Goal: Task Accomplishment & Management: Complete application form

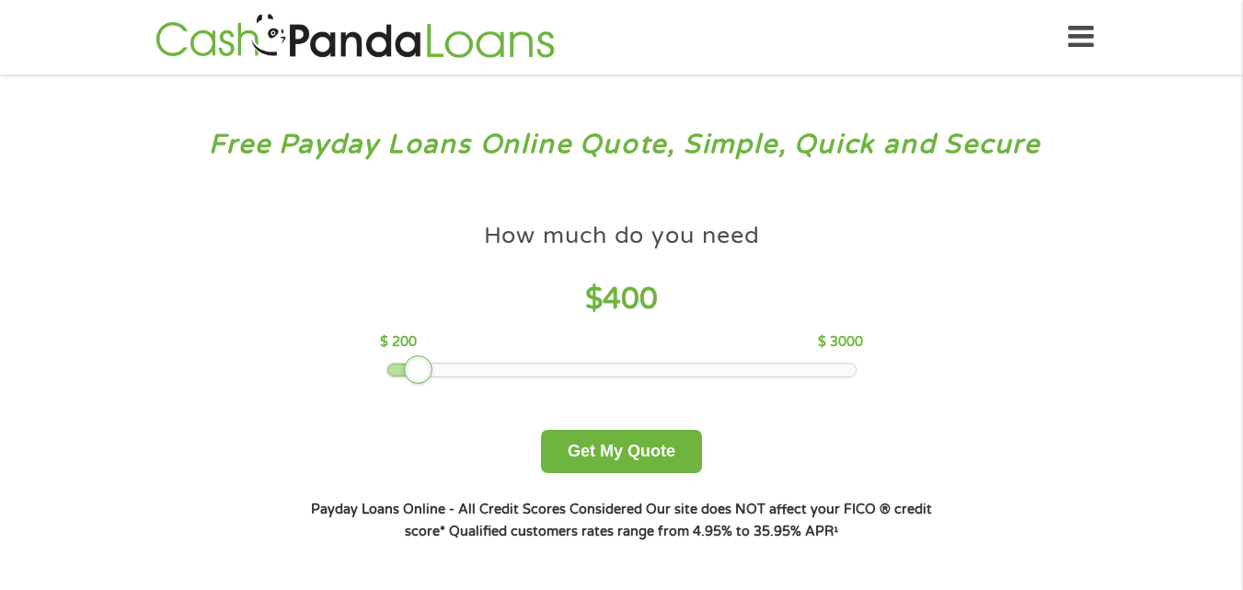
drag, startPoint x: 480, startPoint y: 396, endPoint x: 415, endPoint y: 406, distance: 66.0
click at [415, 406] on div "How much do you need $ 400 $ 200 $ 3000 Get My Quote" at bounding box center [621, 342] width 644 height 259
click at [619, 442] on button "Get My Quote" at bounding box center [621, 451] width 161 height 43
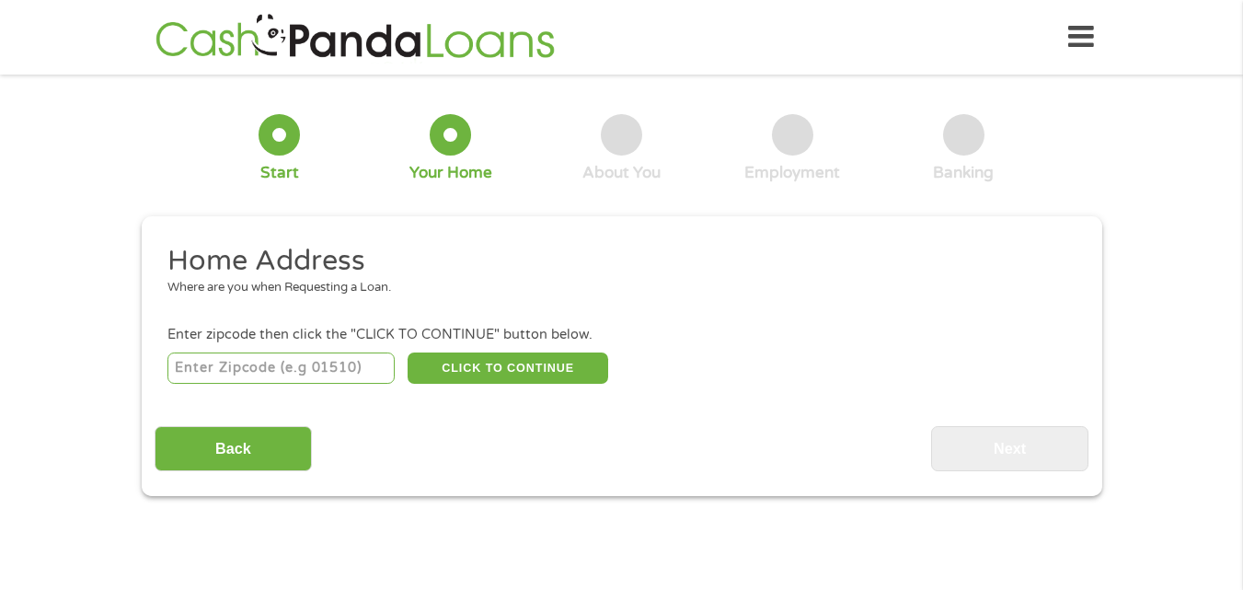
click at [257, 370] on input "number" at bounding box center [280, 367] width 227 height 31
type input "47006"
select select "[US_STATE]"
click at [518, 365] on button "CLICK TO CONTINUE" at bounding box center [507, 367] width 201 height 31
type input "47006"
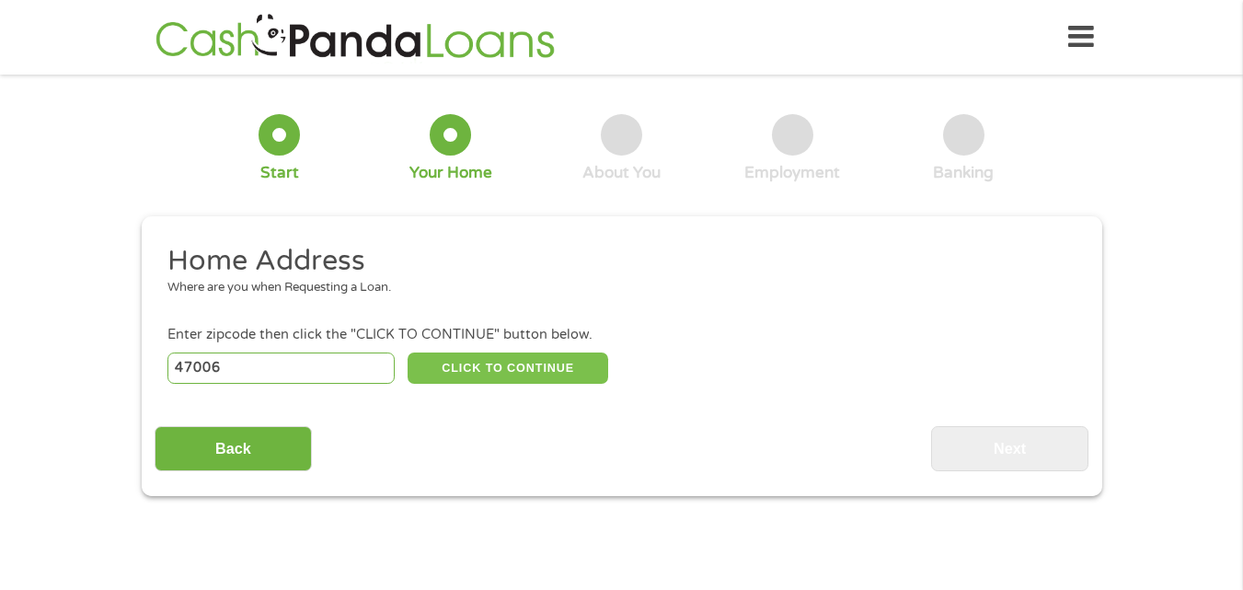
type input "[GEOGRAPHIC_DATA]"
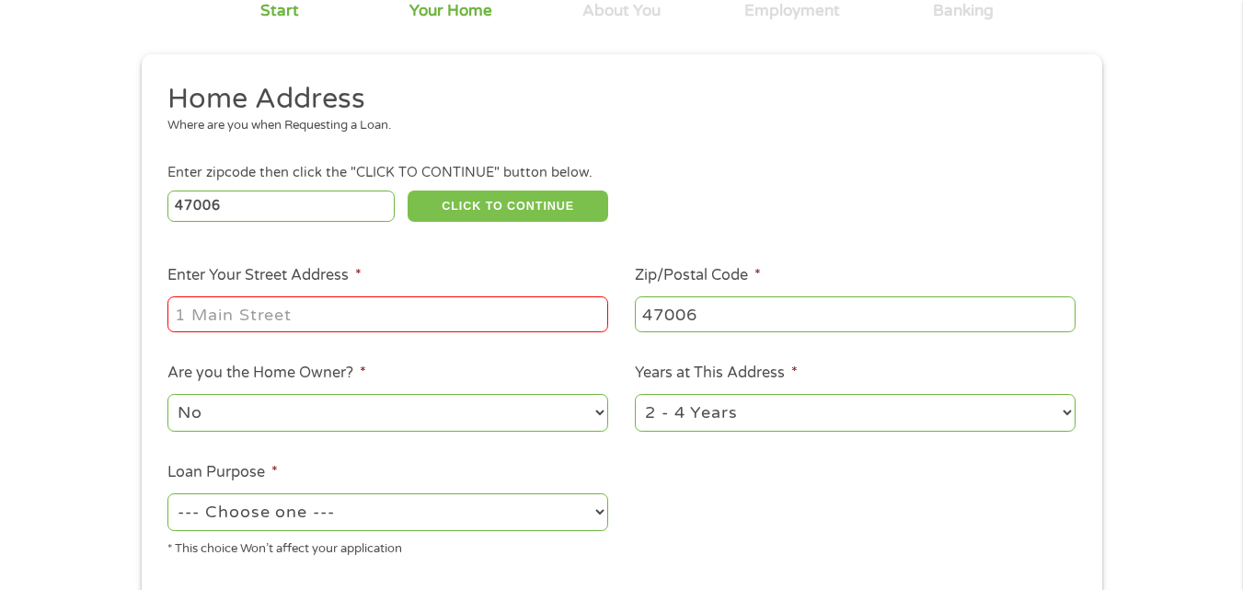
scroll to position [184, 0]
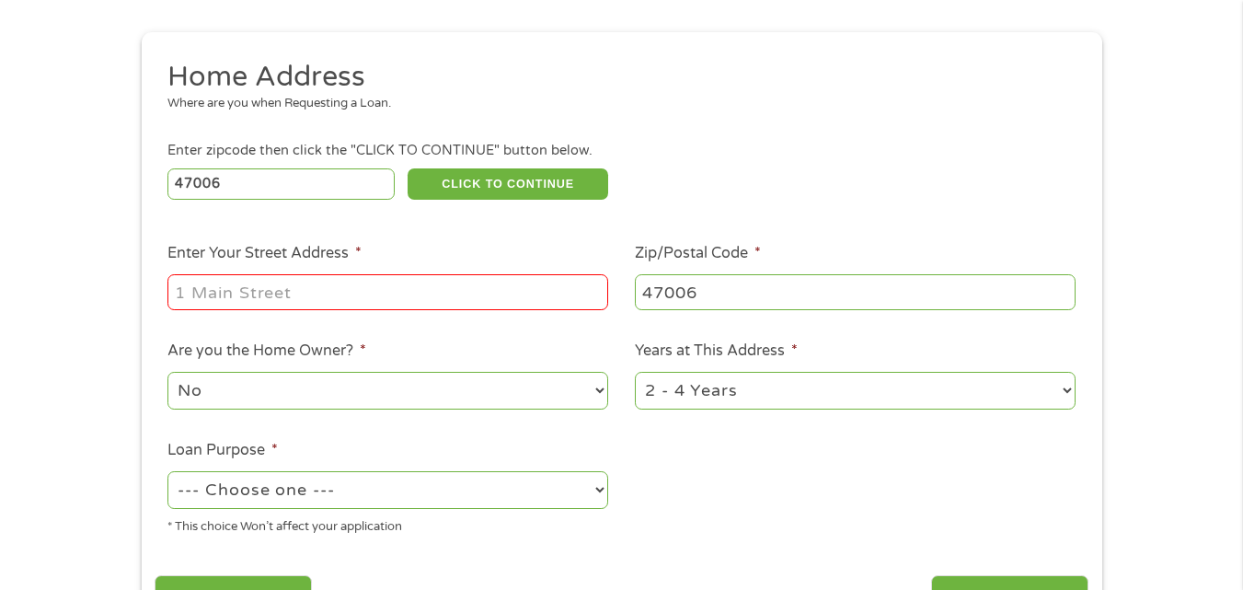
click at [265, 296] on input "Enter Your Street Address *" at bounding box center [387, 291] width 441 height 35
type input "[STREET_ADDRESS][PERSON_NAME]"
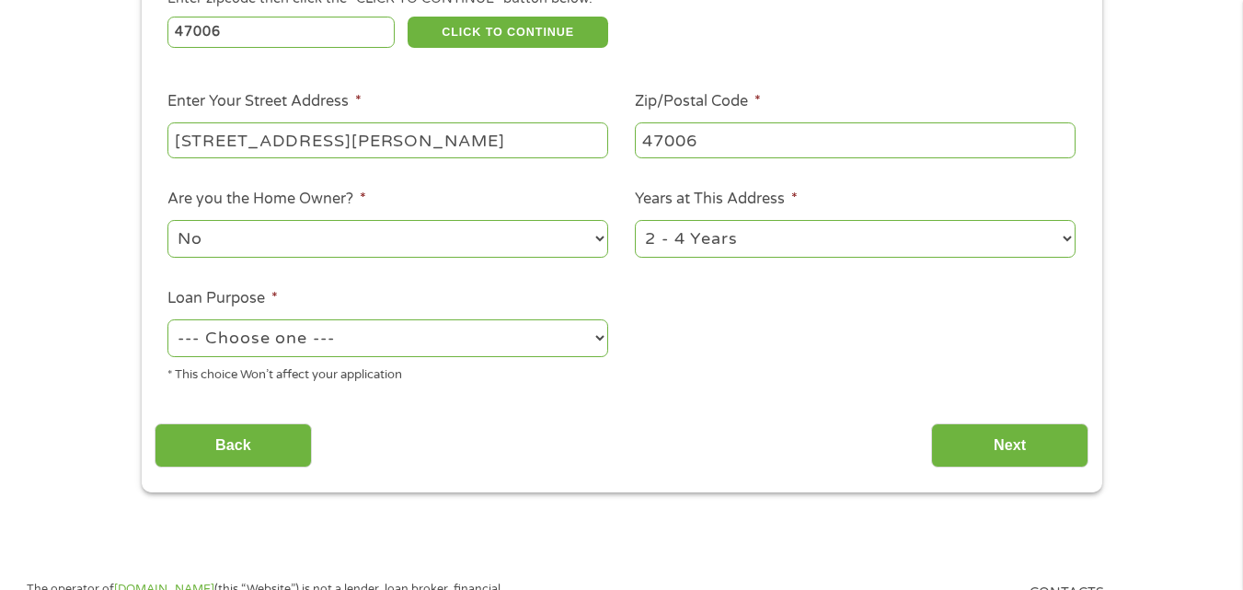
scroll to position [368, 0]
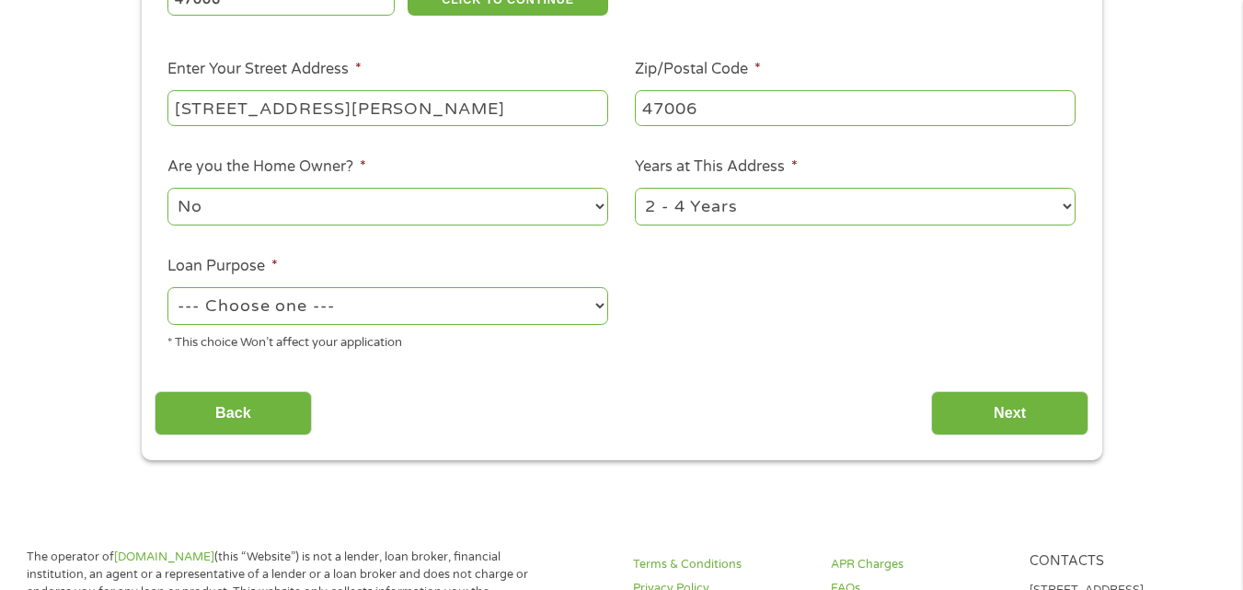
click at [407, 308] on select "--- Choose one --- Pay Bills Debt Consolidation Home Improvement Major Purchase…" at bounding box center [387, 306] width 441 height 38
select select "shorttermcash"
click at [167, 287] on select "--- Choose one --- Pay Bills Debt Consolidation Home Improvement Major Purchase…" at bounding box center [387, 306] width 441 height 38
click at [843, 203] on select "1 Year or less 1 - 2 Years 2 - 4 Years Over 4 Years" at bounding box center [855, 207] width 441 height 38
select select "60months"
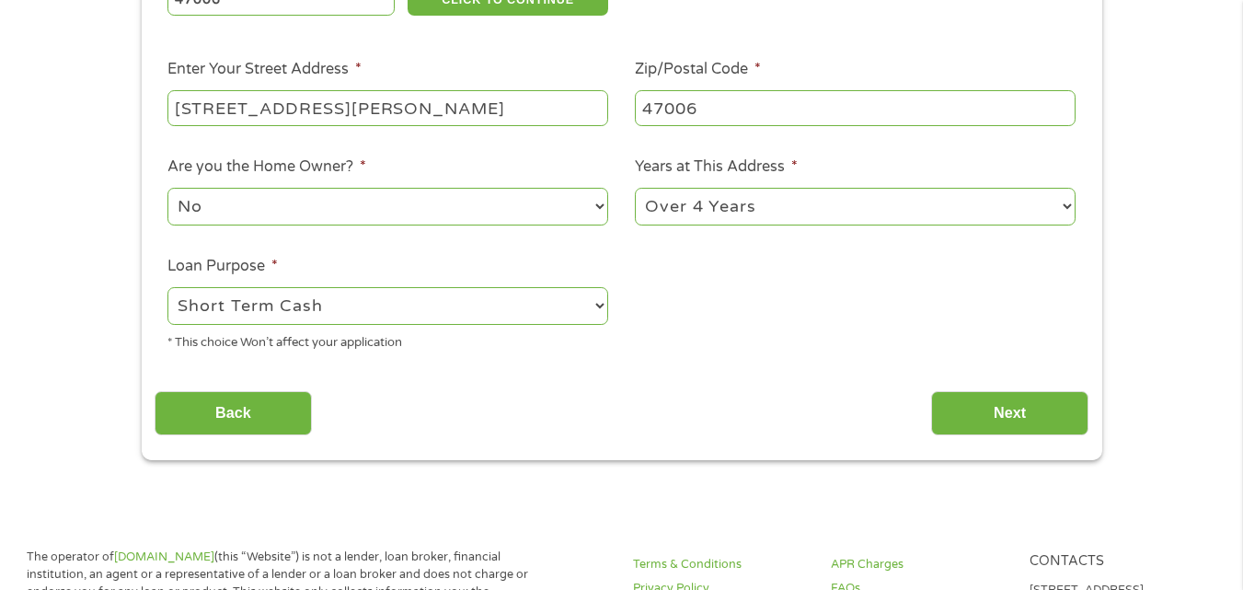
click at [635, 188] on select "1 Year or less 1 - 2 Years 2 - 4 Years Over 4 Years" at bounding box center [855, 207] width 441 height 38
click at [981, 414] on input "Next" at bounding box center [1009, 413] width 157 height 45
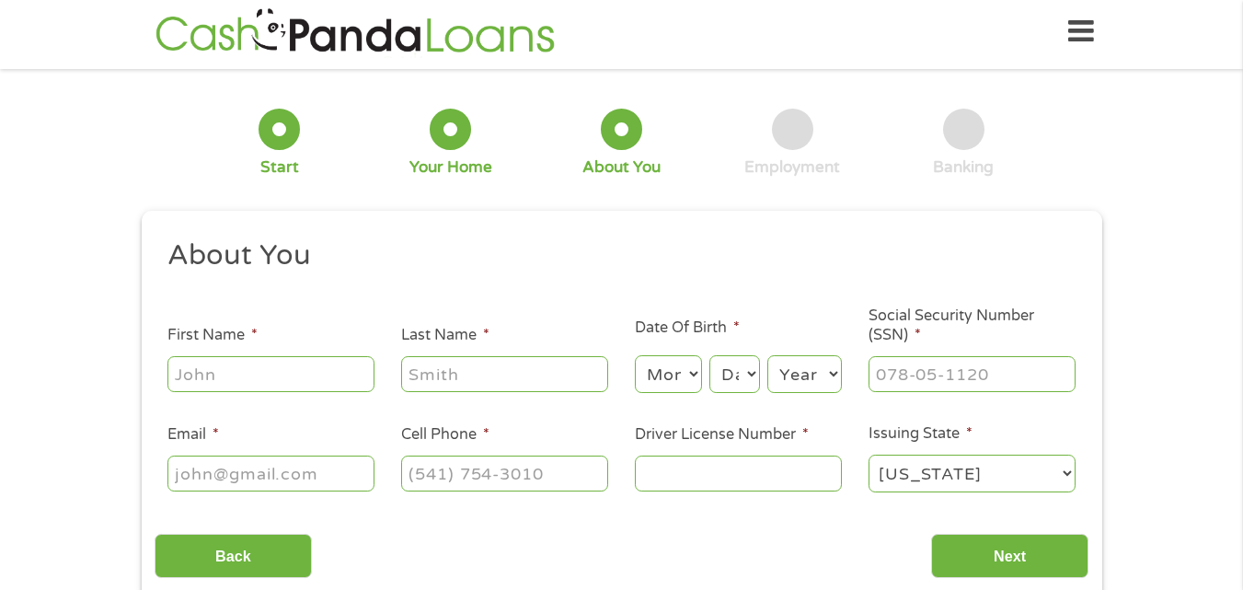
scroll to position [0, 0]
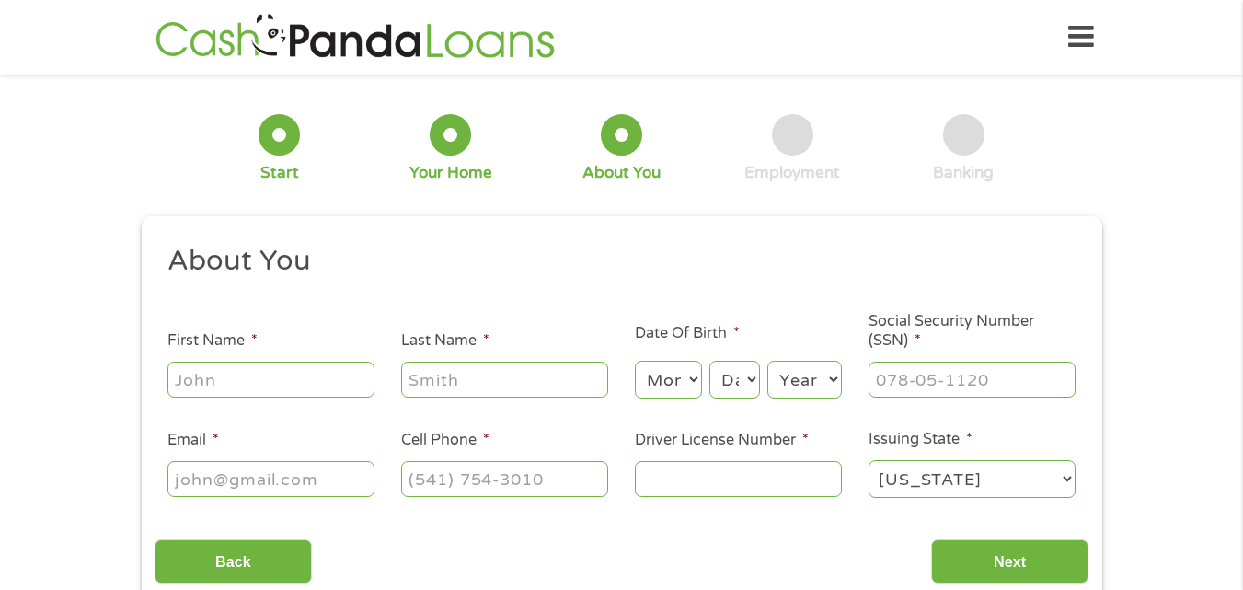
click at [311, 373] on input "First Name *" at bounding box center [270, 378] width 207 height 35
type input "[PERSON_NAME]"
type input "[PHONE_NUMBER]"
click at [683, 377] on select "Month 1 2 3 4 5 6 7 8 9 10 11 12" at bounding box center [668, 380] width 67 height 38
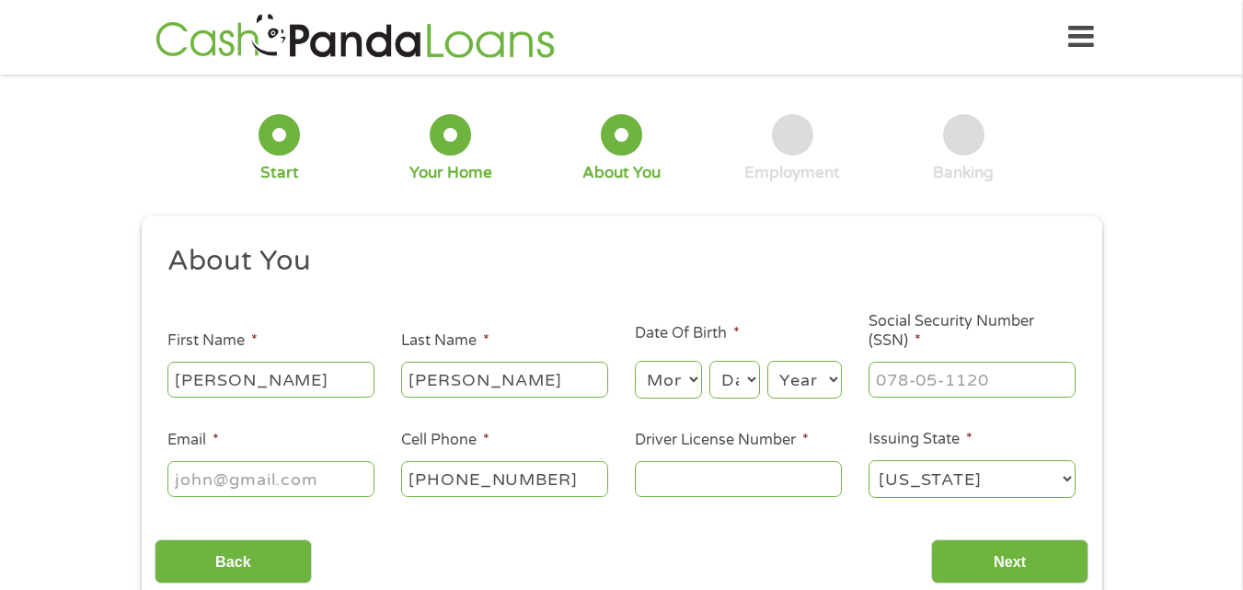
select select "8"
click at [635, 361] on select "Month 1 2 3 4 5 6 7 8 9 10 11 12" at bounding box center [668, 380] width 67 height 38
click at [735, 382] on select "Day 1 2 3 4 5 6 7 8 9 10 11 12 13 14 15 16 17 18 19 20 21 22 23 24 25 26 27 28 …" at bounding box center [734, 380] width 50 height 38
select select "20"
click at [709, 361] on select "Day 1 2 3 4 5 6 7 8 9 10 11 12 13 14 15 16 17 18 19 20 21 22 23 24 25 26 27 28 …" at bounding box center [734, 380] width 50 height 38
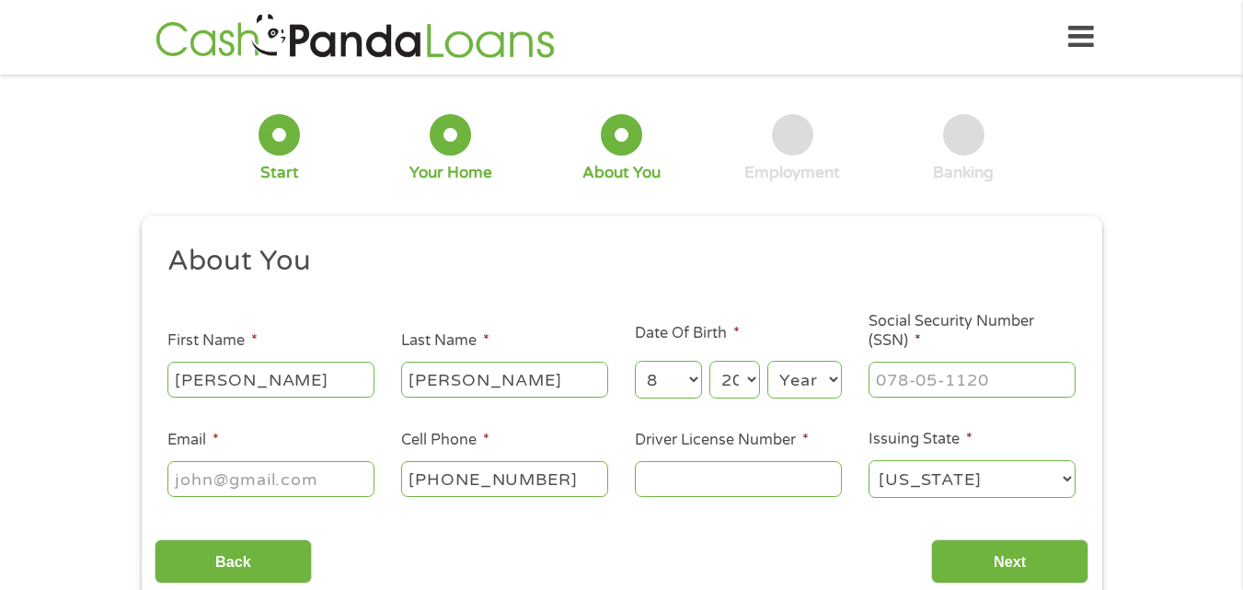
click at [729, 121] on div "4 Employment" at bounding box center [791, 148] width 171 height 69
click at [815, 376] on select "Year [DATE] 2006 2005 2004 2003 2002 2001 2000 1999 1998 1997 1996 1995 1994 19…" at bounding box center [804, 380] width 75 height 38
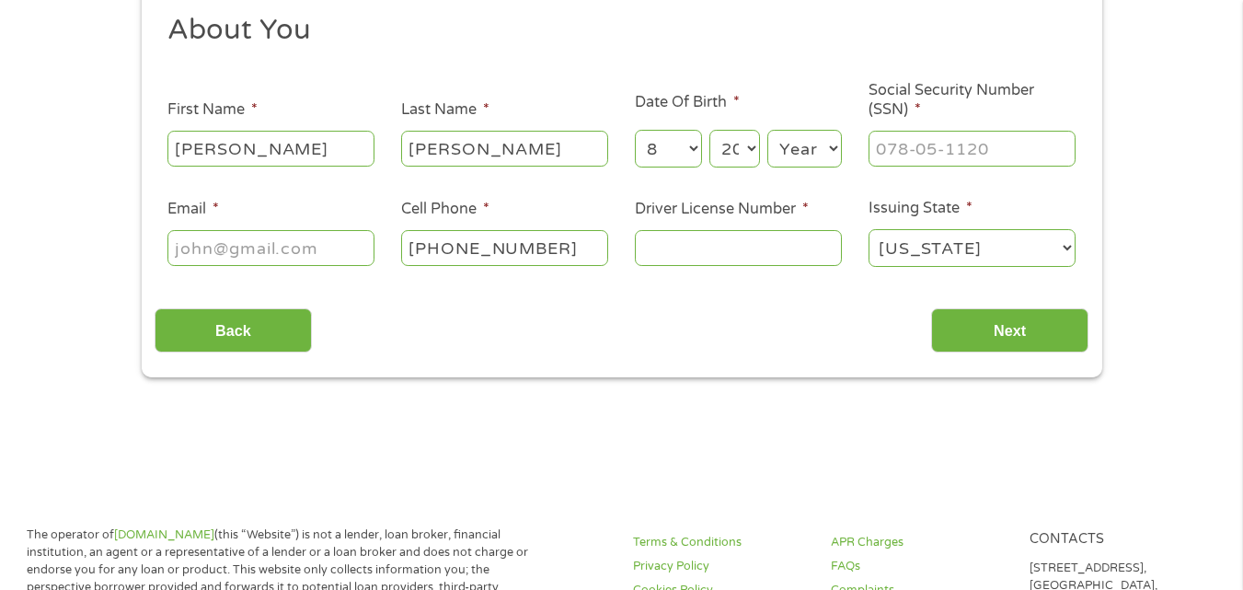
scroll to position [276, 0]
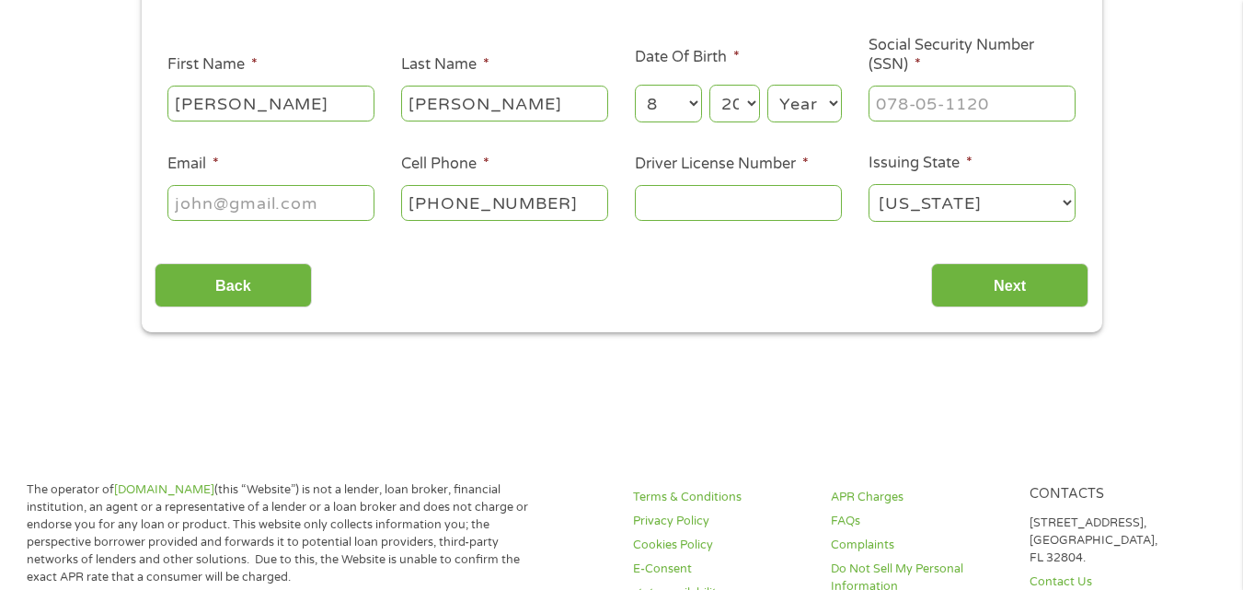
click at [800, 108] on select "Year [DATE] 2006 2005 2004 2003 2002 2001 2000 1999 1998 1997 1996 1995 1994 19…" at bounding box center [804, 104] width 75 height 38
select select "1959"
click at [767, 85] on select "Year [DATE] 2006 2005 2004 2003 2002 2001 2000 1999 1998 1997 1996 1995 1994 19…" at bounding box center [804, 104] width 75 height 38
click at [930, 97] on input "Social Security Number (SSN) *" at bounding box center [971, 103] width 207 height 35
type input "256-23-2490"
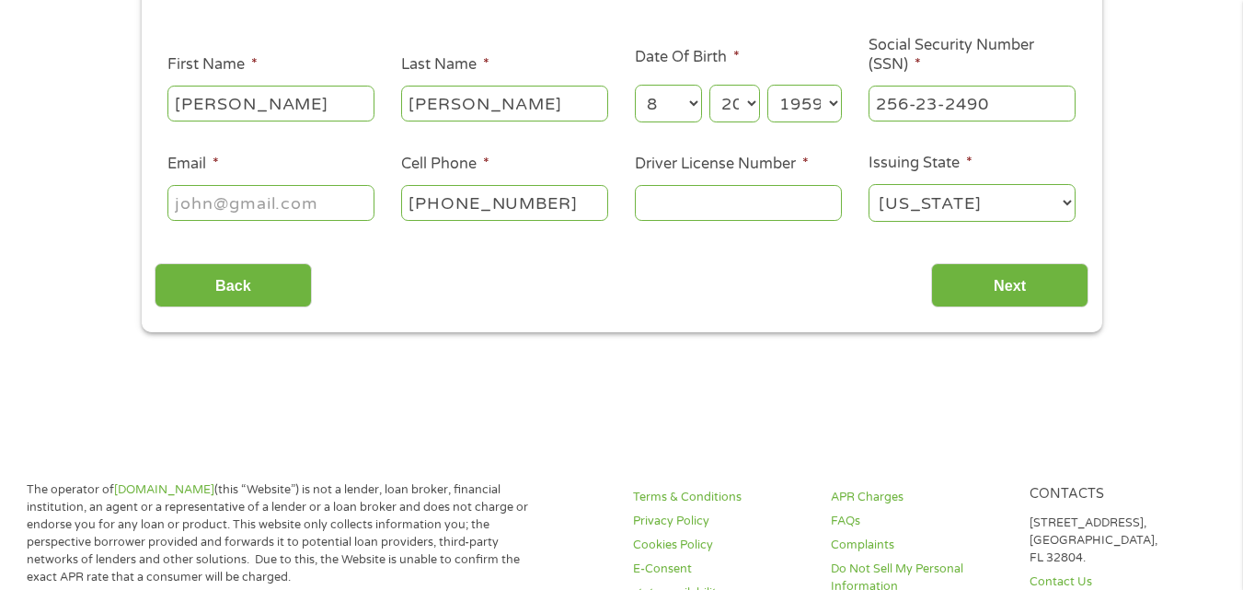
click at [316, 209] on input "Email *" at bounding box center [270, 202] width 207 height 35
type input "[EMAIL_ADDRESS][DOMAIN_NAME]"
type input "[PHONE_NUMBER]"
click at [682, 199] on input "Driver License Number *" at bounding box center [738, 202] width 207 height 35
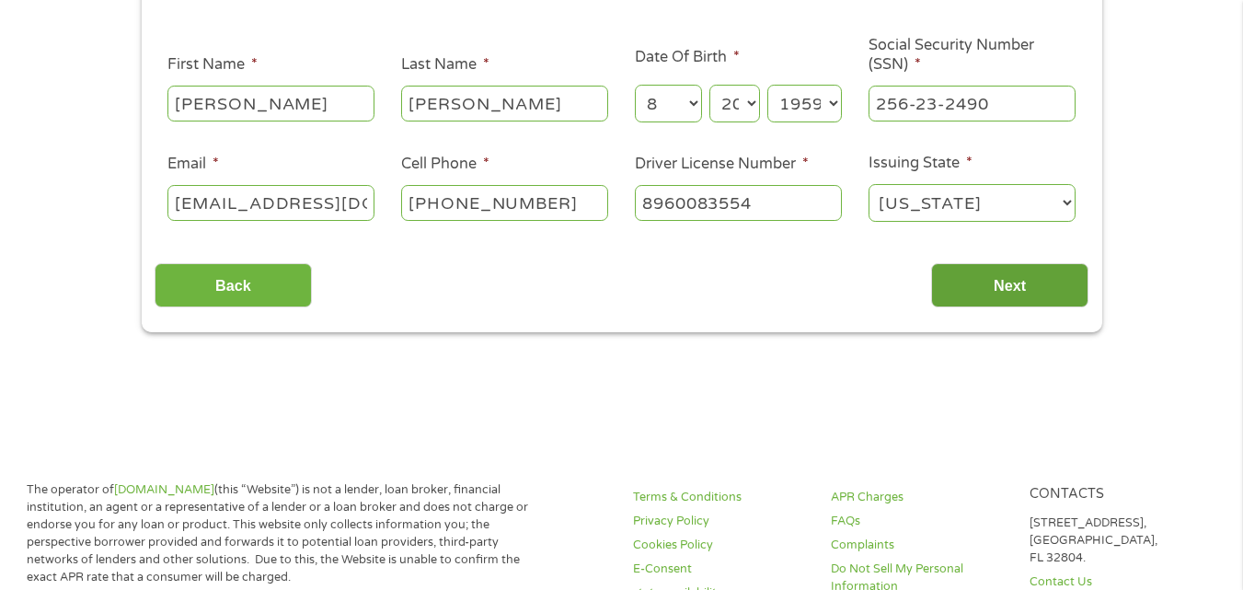
type input "8960083554"
click at [967, 293] on input "Next" at bounding box center [1009, 285] width 157 height 45
click at [1011, 284] on input "Next" at bounding box center [1009, 285] width 157 height 45
click at [1008, 286] on input "Next" at bounding box center [1009, 285] width 157 height 45
click at [1007, 287] on input "Next" at bounding box center [1009, 285] width 157 height 45
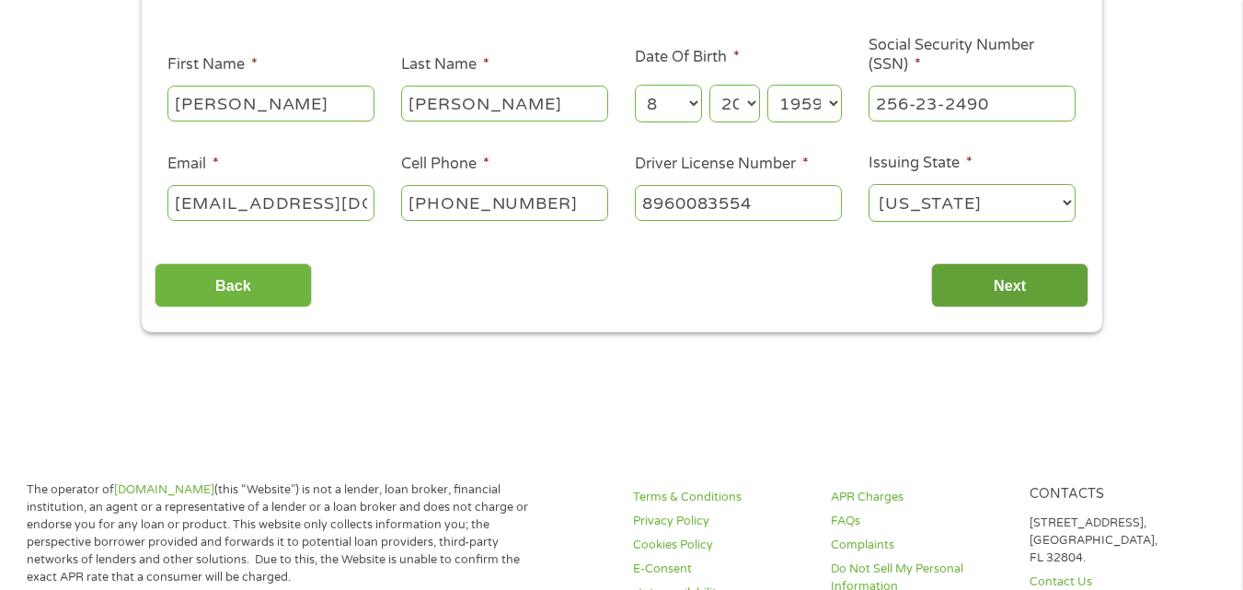
click at [1007, 288] on input "Next" at bounding box center [1009, 285] width 157 height 45
click at [1007, 287] on input "Next" at bounding box center [1009, 285] width 157 height 45
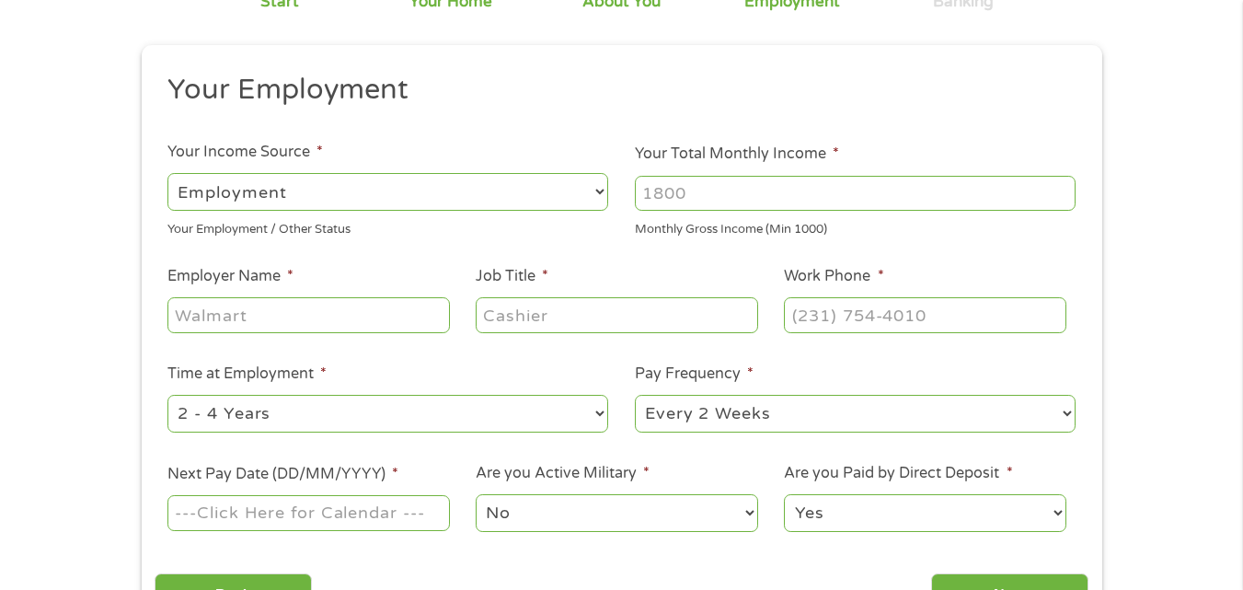
scroll to position [184, 0]
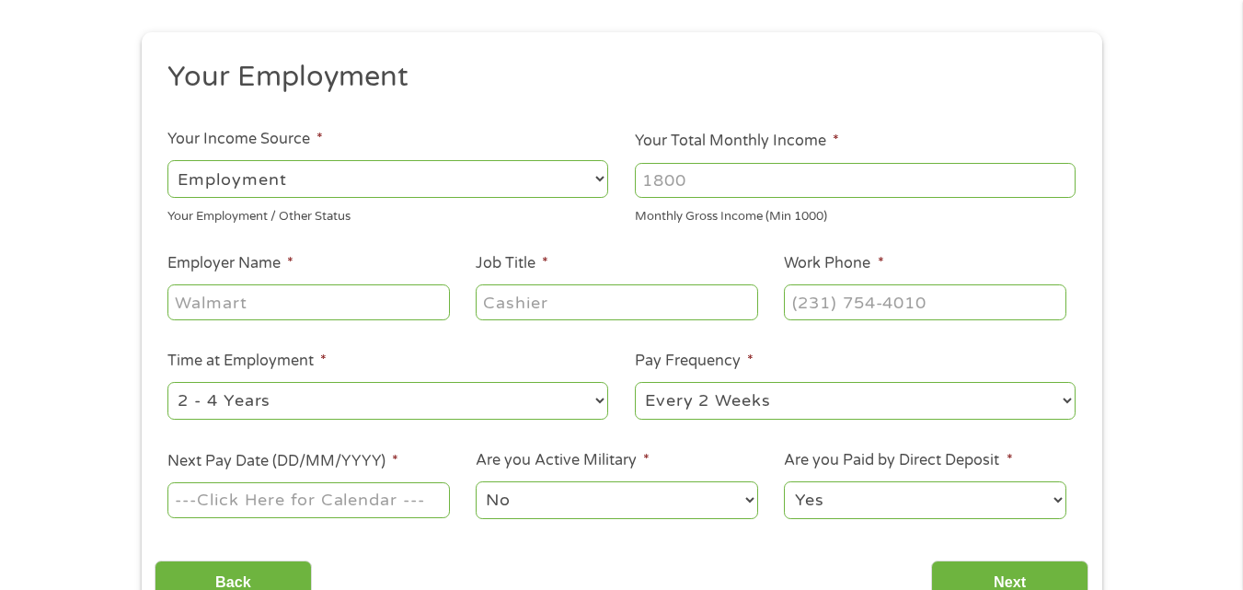
click at [426, 182] on select "--- Choose one --- Employment [DEMOGRAPHIC_DATA] Benefits" at bounding box center [387, 179] width 441 height 38
select select "benefits"
click at [167, 160] on select "--- Choose one --- Employment [DEMOGRAPHIC_DATA] Benefits" at bounding box center [387, 179] width 441 height 38
type input "Other"
type input "[PHONE_NUMBER]"
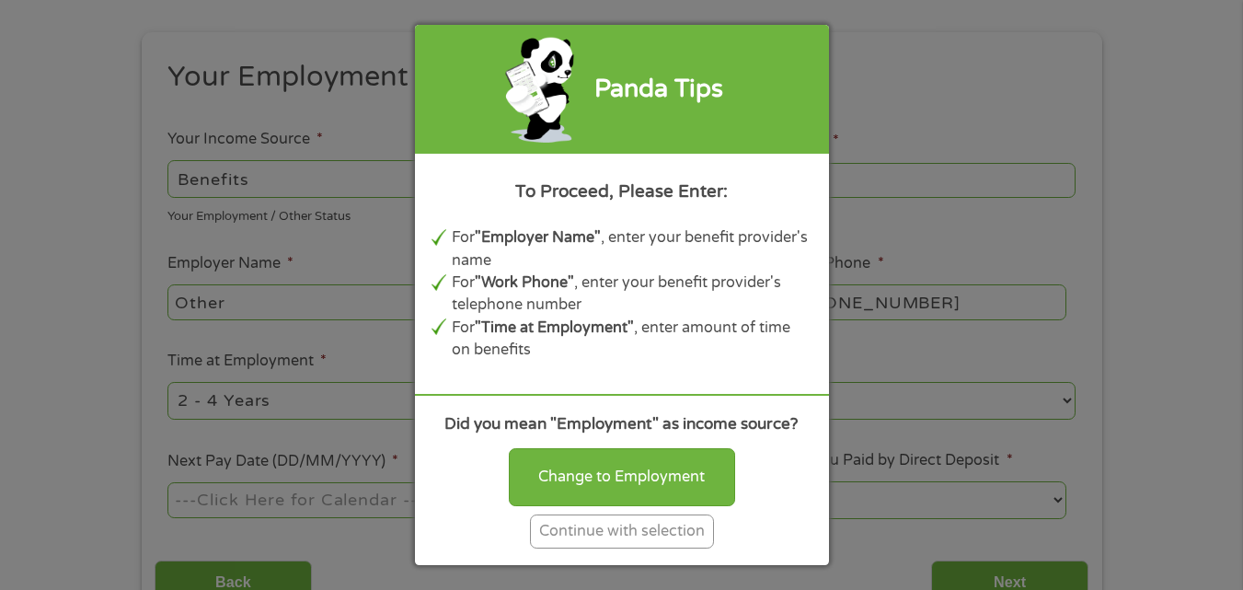
scroll to position [276, 0]
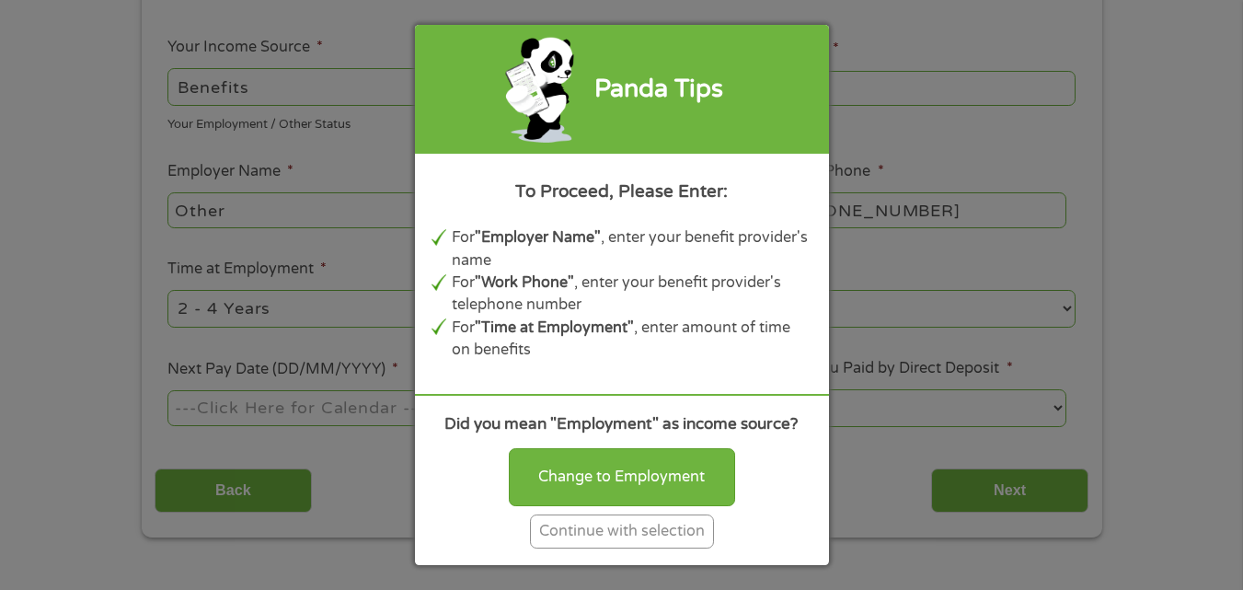
click at [602, 539] on div "Continue with selection" at bounding box center [622, 531] width 184 height 34
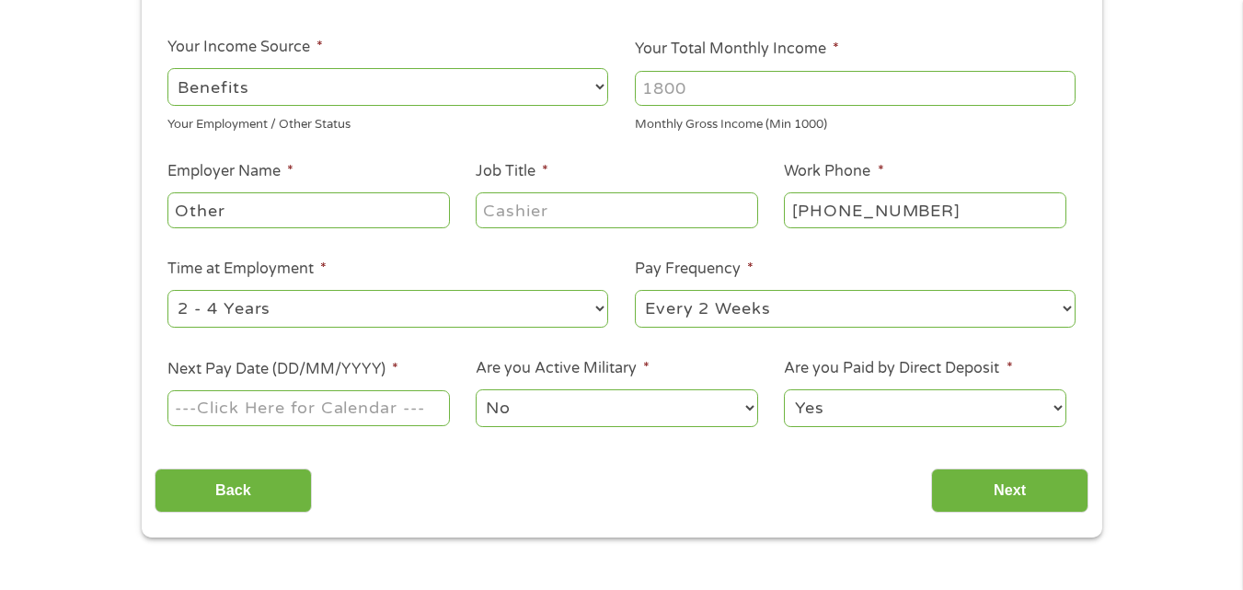
click at [667, 85] on input "Your Total Monthly Income *" at bounding box center [855, 88] width 441 height 35
type input "1690"
click at [567, 210] on input "Job Title *" at bounding box center [616, 209] width 281 height 35
type input "disabled"
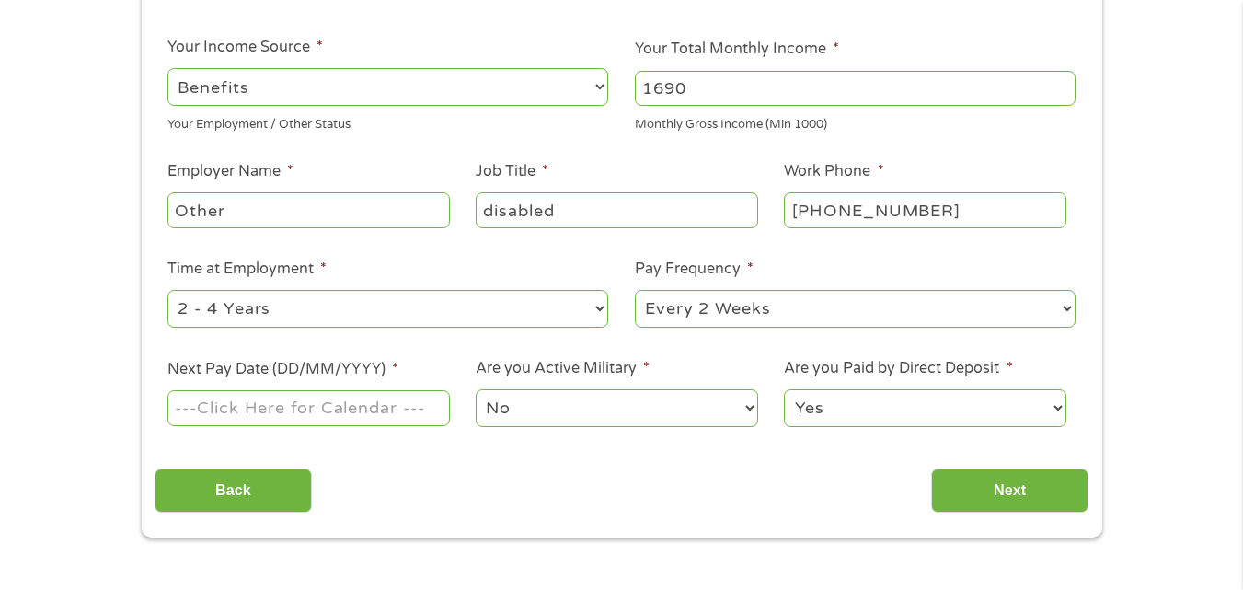
click at [691, 308] on select "--- Choose one --- Every 2 Weeks Every Week Monthly Semi-Monthly" at bounding box center [855, 309] width 441 height 38
select select "monthly"
click at [635, 290] on select "--- Choose one --- Every 2 Weeks Every Week Monthly Semi-Monthly" at bounding box center [855, 309] width 441 height 38
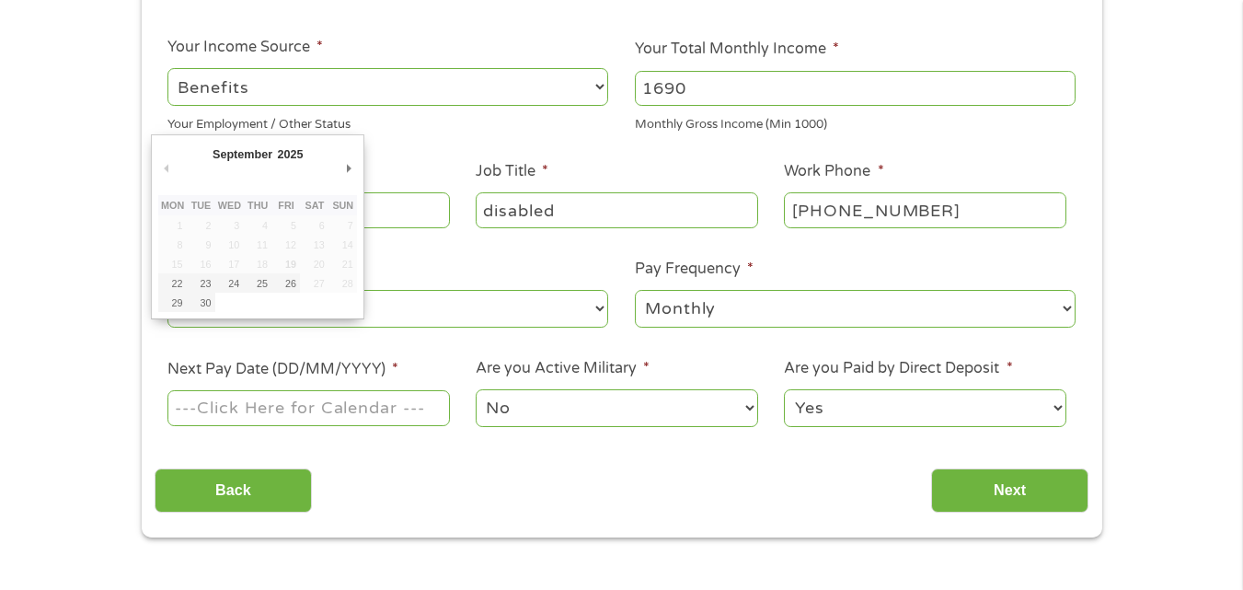
click at [338, 414] on input "Next Pay Date (DD/MM/YYYY) *" at bounding box center [307, 407] width 281 height 35
type input "[DATE]"
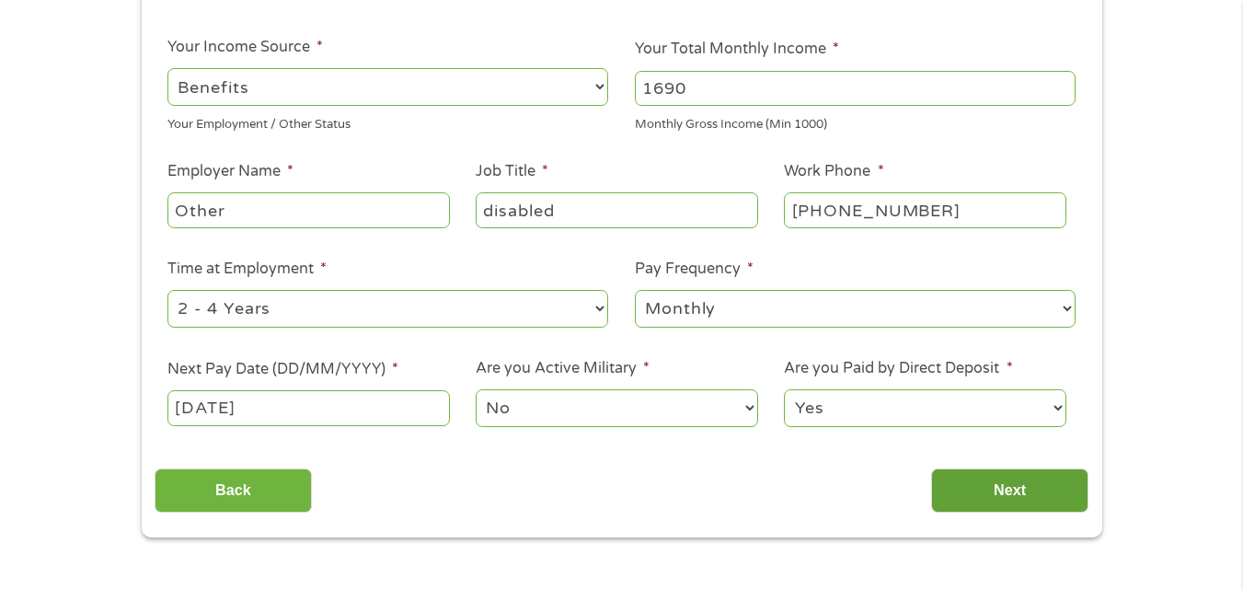
click at [1017, 500] on input "Next" at bounding box center [1009, 490] width 157 height 45
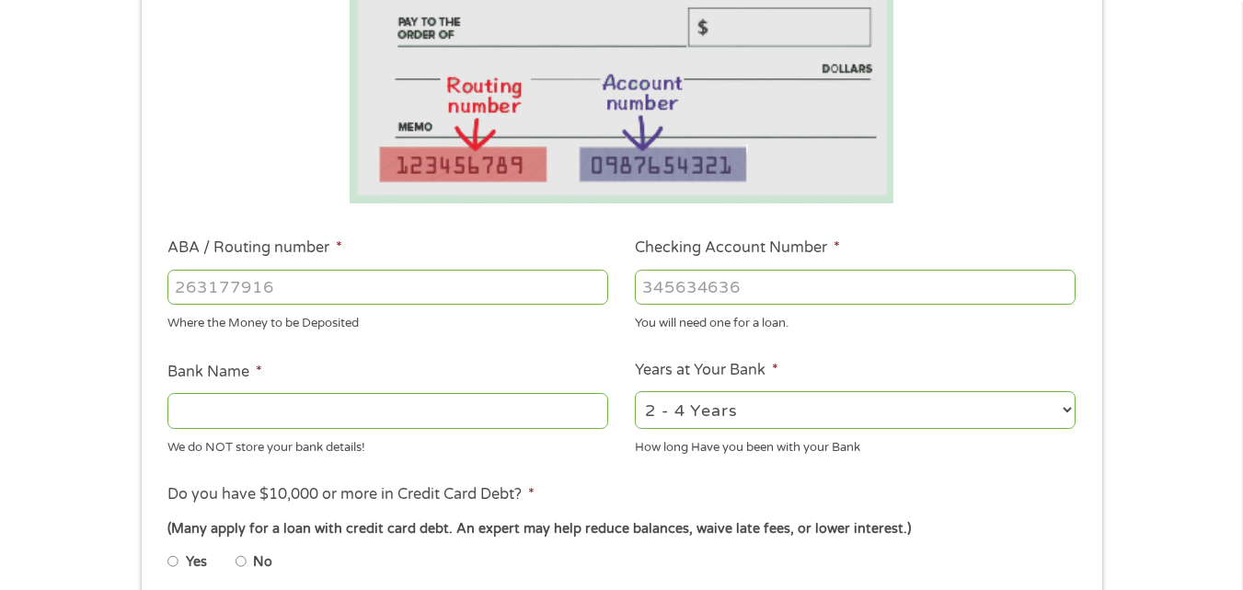
scroll to position [368, 0]
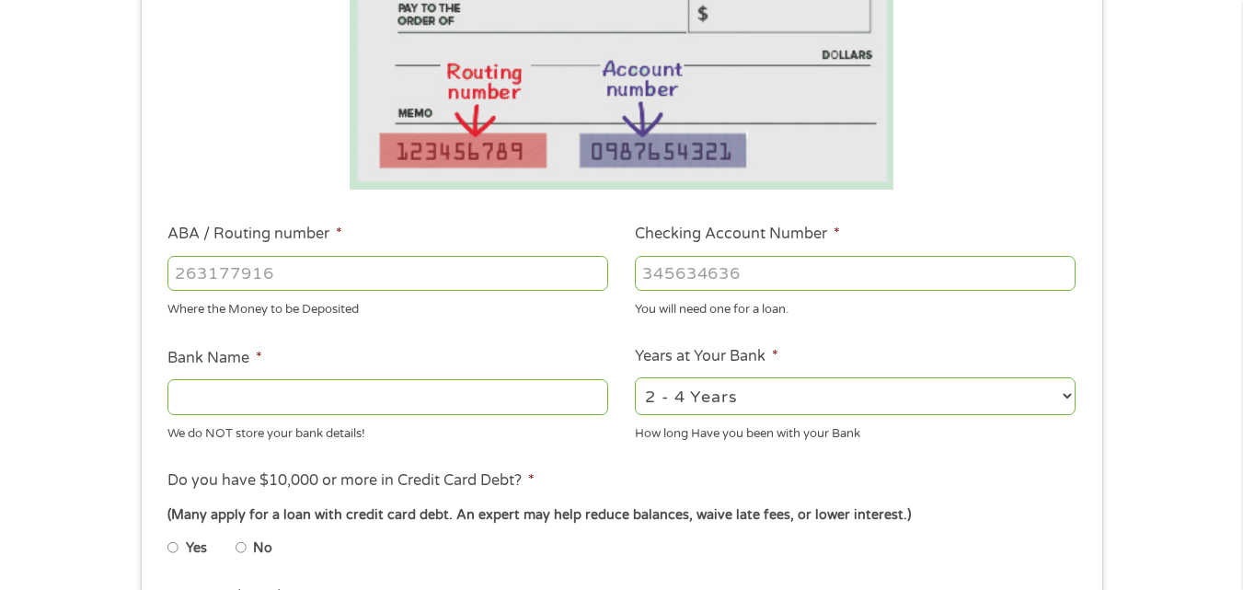
click at [186, 275] on input "ABA / Routing number *" at bounding box center [387, 273] width 441 height 35
type input "083000108"
type input "PNC BANK [US_STATE] INC"
type input "083000108"
click at [686, 260] on input "Checking Account Number *" at bounding box center [855, 273] width 441 height 35
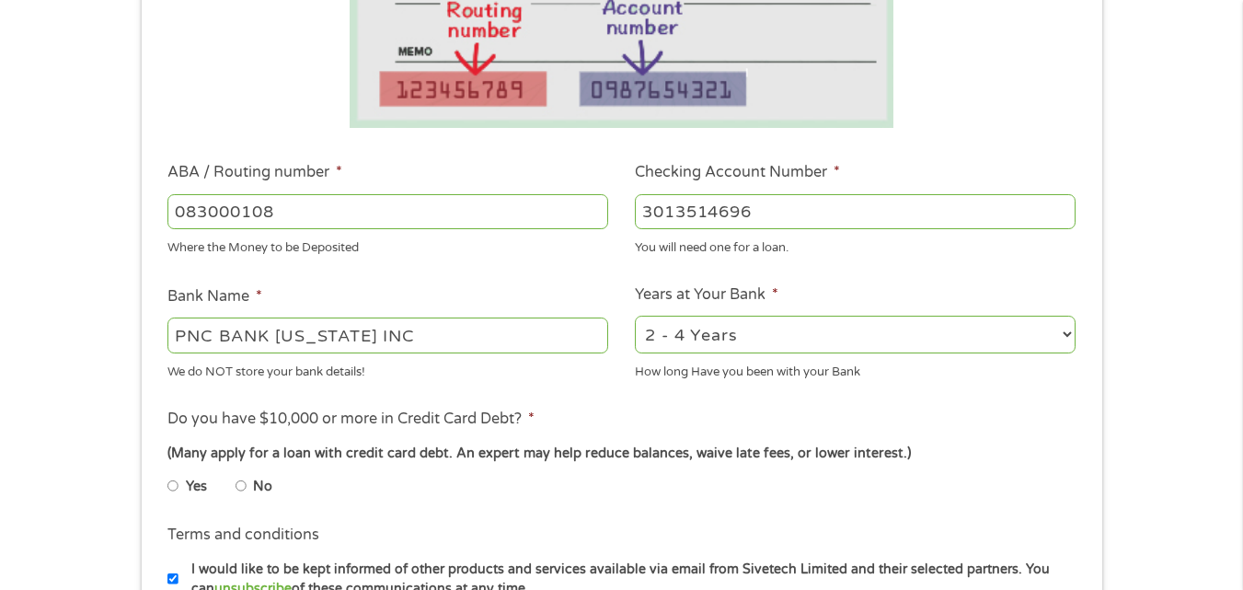
scroll to position [460, 0]
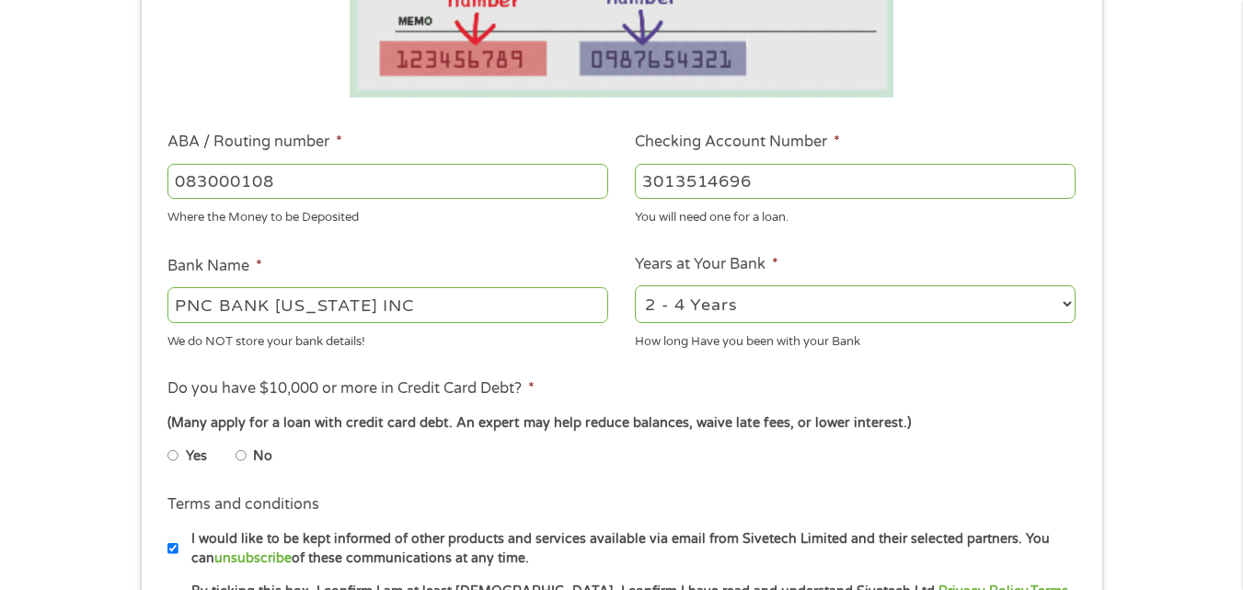
type input "3013514696"
click at [722, 305] on select "2 - 4 Years 6 - 12 Months 1 - 2 Years Over 4 Years" at bounding box center [855, 304] width 441 height 38
select select "60months"
click at [635, 285] on select "2 - 4 Years 6 - 12 Months 1 - 2 Years Over 4 Years" at bounding box center [855, 304] width 441 height 38
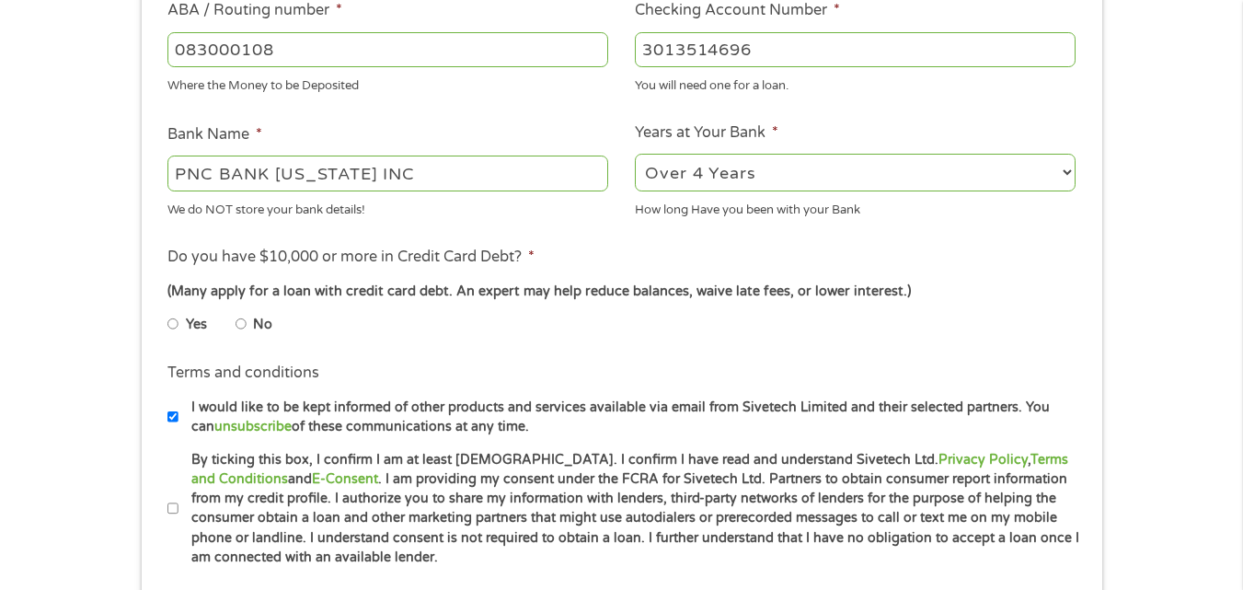
scroll to position [644, 0]
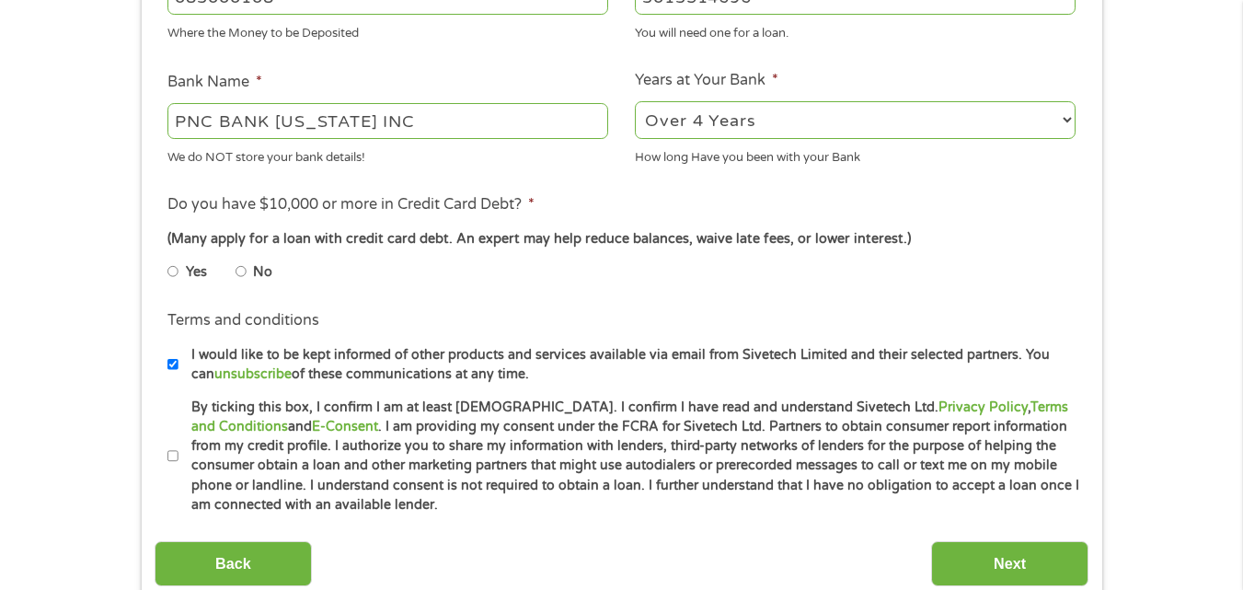
click at [245, 270] on input "No" at bounding box center [240, 271] width 11 height 29
radio input "true"
click at [174, 458] on input "By ticking this box, I confirm I am at least [DEMOGRAPHIC_DATA]. I confirm I ha…" at bounding box center [172, 456] width 11 height 29
checkbox input "true"
click at [1002, 570] on input "Next" at bounding box center [1009, 563] width 157 height 45
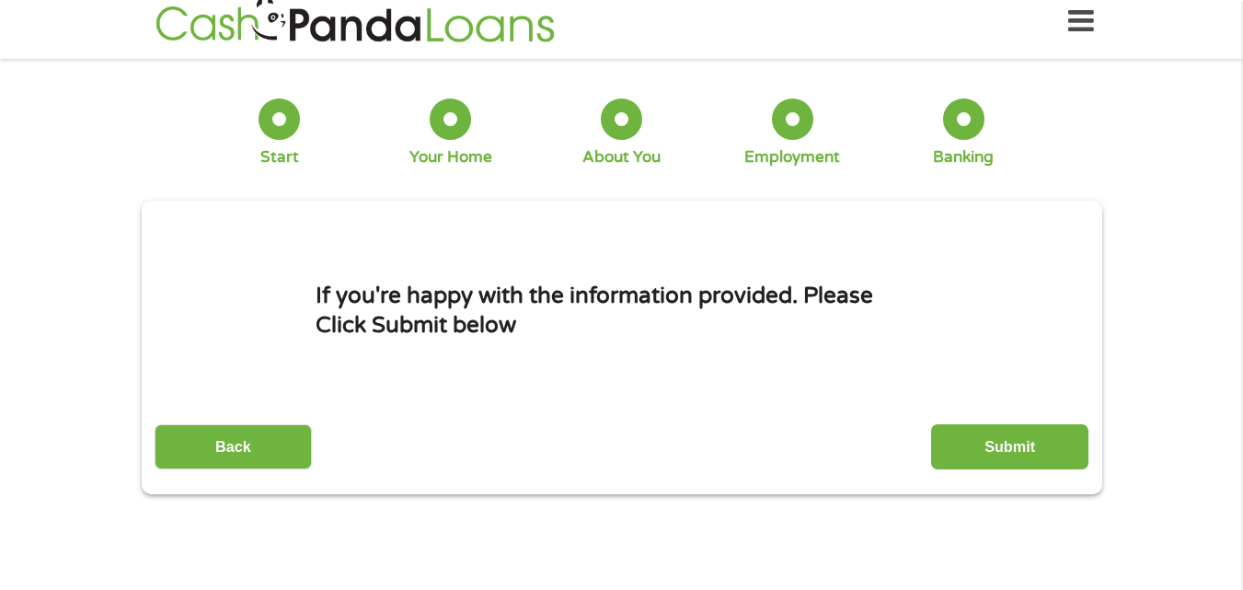
scroll to position [0, 0]
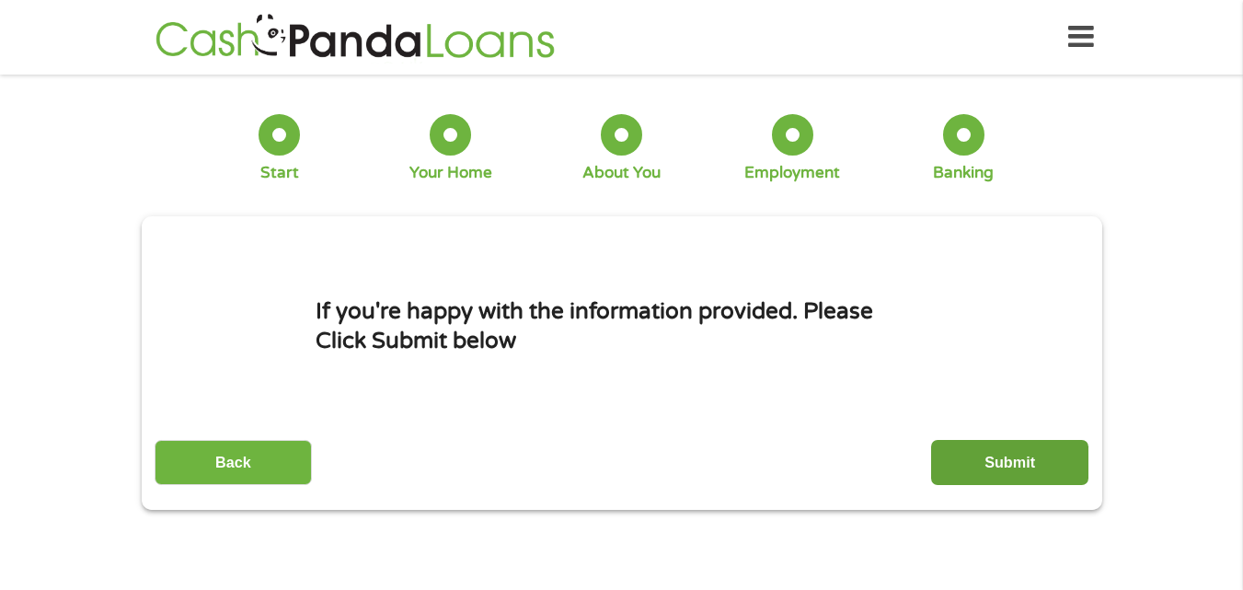
click at [1030, 465] on input "Submit" at bounding box center [1009, 462] width 157 height 45
